Goal: Check status: Check status

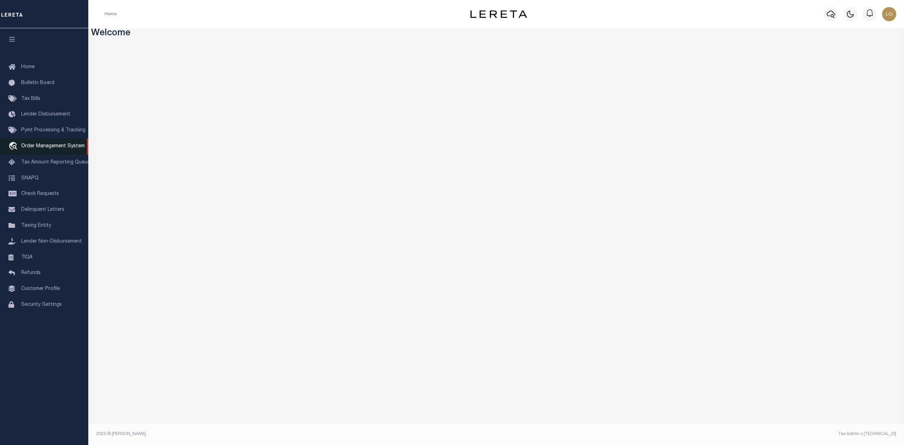
click at [49, 147] on span "Order Management System" at bounding box center [53, 146] width 64 height 5
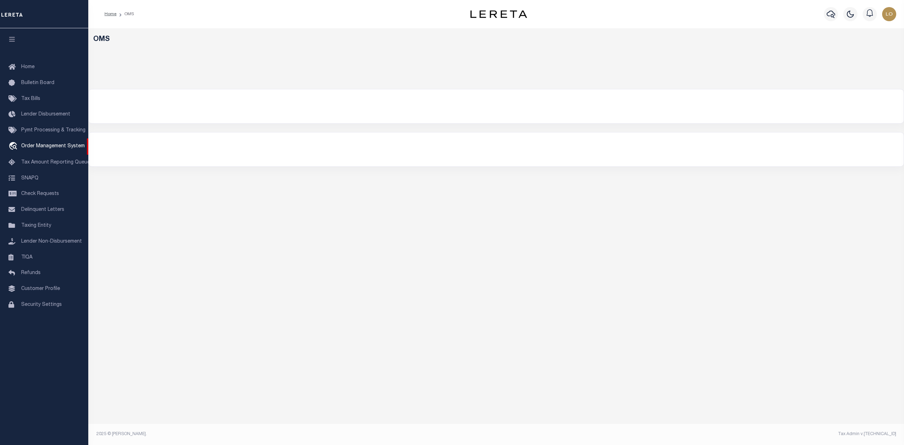
select select "200"
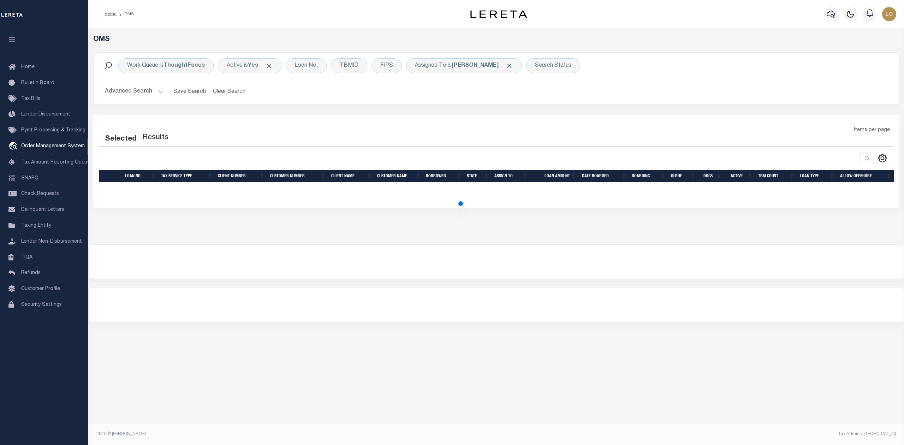
select select "200"
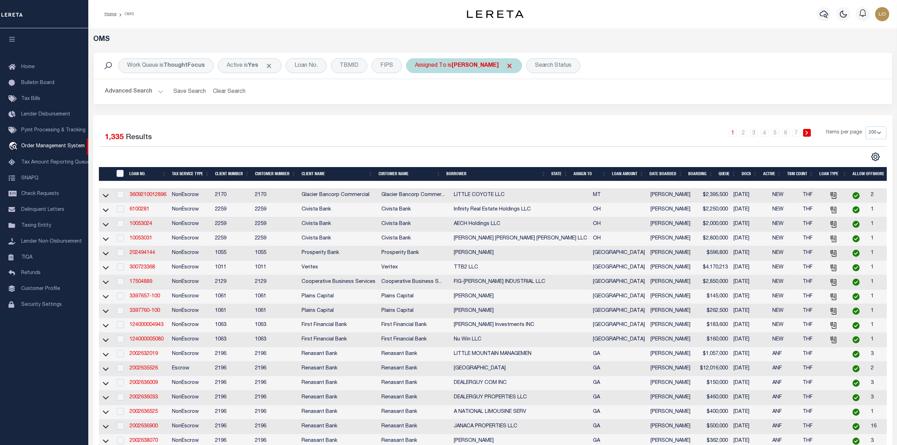
click at [506, 66] on span "Click to Remove" at bounding box center [509, 65] width 7 height 7
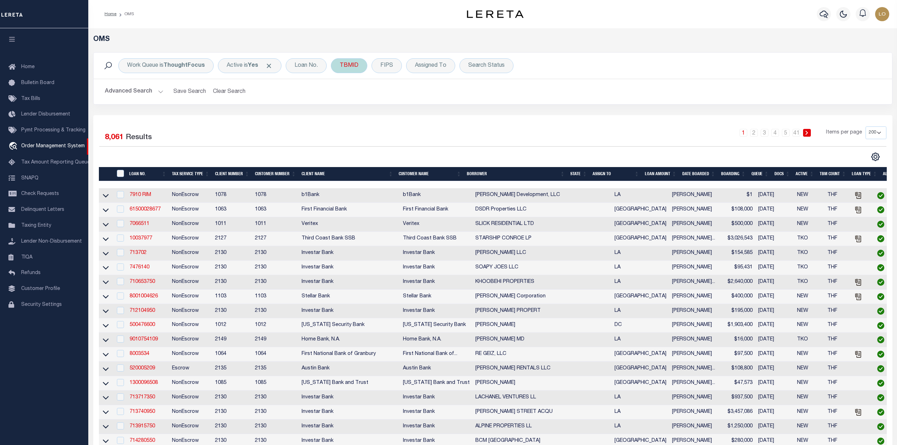
click at [352, 70] on div "TBMID" at bounding box center [349, 65] width 36 height 15
click at [399, 99] on input "number" at bounding box center [392, 97] width 104 height 13
paste input "3507067"
type input "3507067"
click at [432, 112] on input "Apply" at bounding box center [433, 113] width 21 height 12
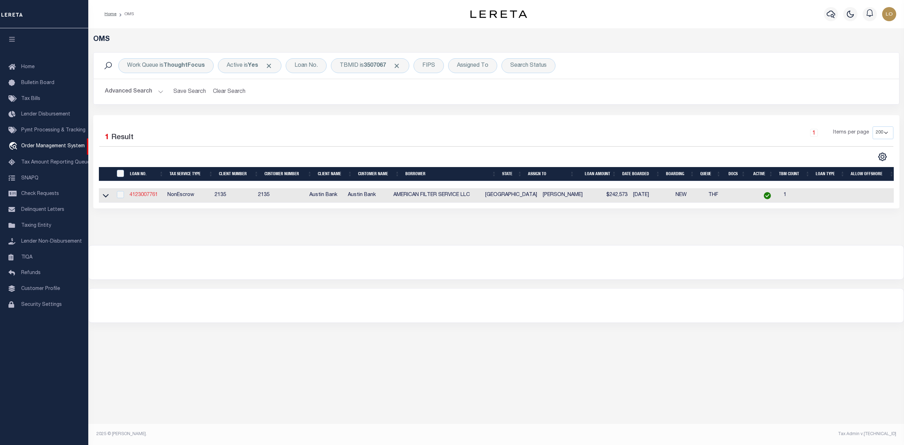
click at [153, 197] on link "4123007761" at bounding box center [144, 195] width 28 height 5
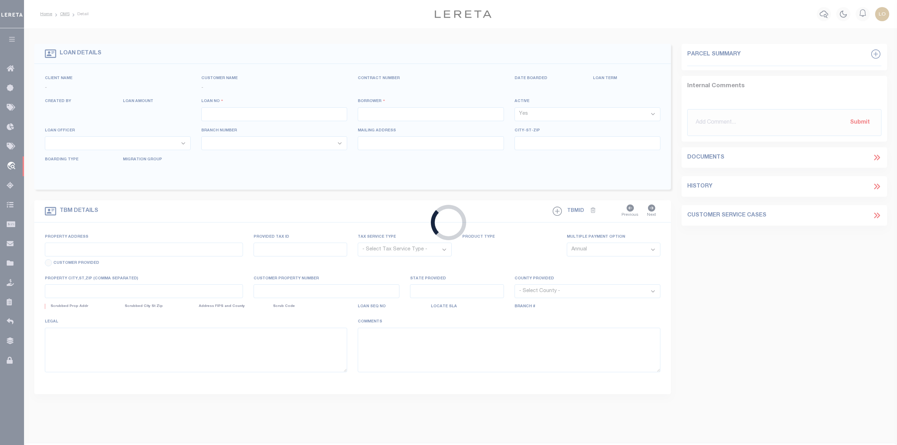
type input "4123007761"
type input "AMERICAN FILTER SERVICE LLC"
select select
type input "PO BOX 151555"
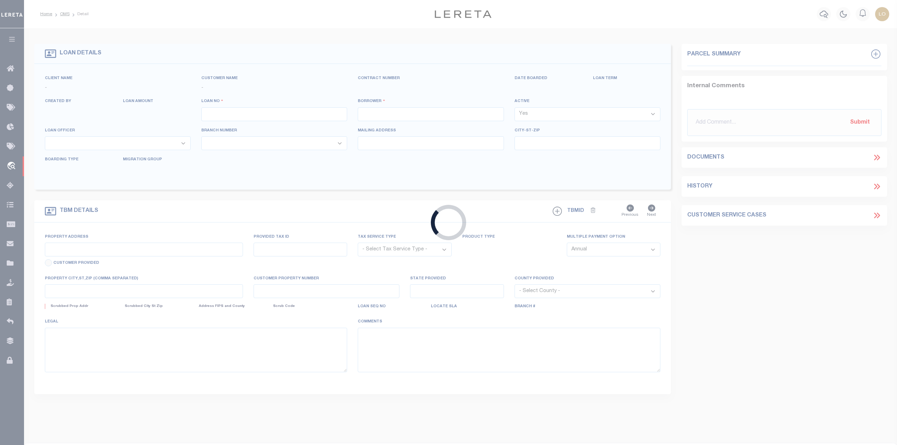
type input "LUFKIN, [GEOGRAPHIC_DATA] 75915-1555"
select select "NonEscrow"
select select "43995"
type input "[STREET_ADDRESS]"
select select
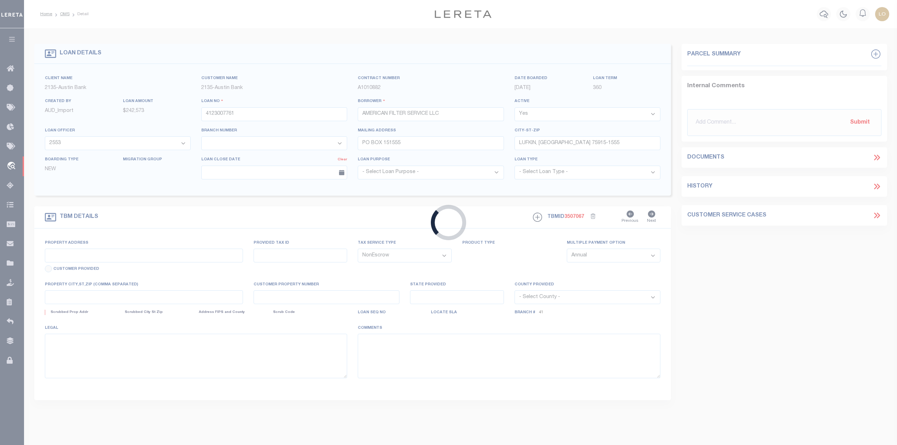
type input "LUFKIN TX 75904"
type input "[GEOGRAPHIC_DATA]"
select select
type textarea "DT LOT 1 CRAZY HORSE SUB TR 9 AMENDED"
select select "2584"
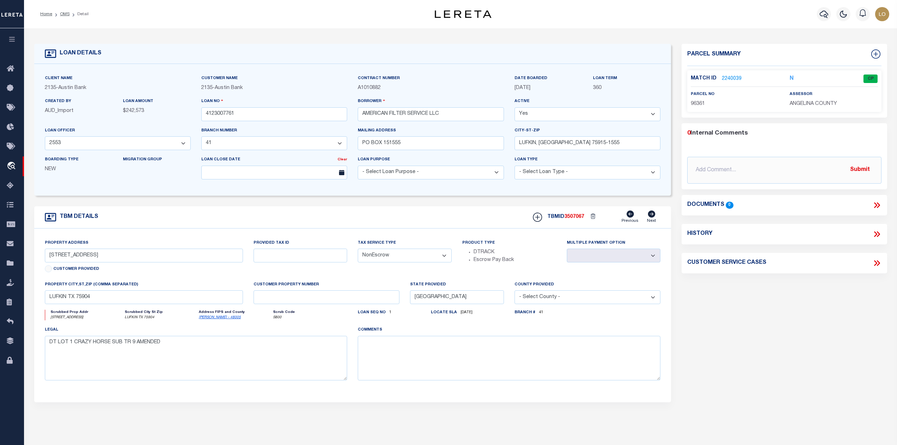
click at [173, 206] on form "LOAN DETAILS Client Name 2135 - [GEOGRAPHIC_DATA] 2135" at bounding box center [352, 237] width 637 height 386
